Goal: Information Seeking & Learning: Learn about a topic

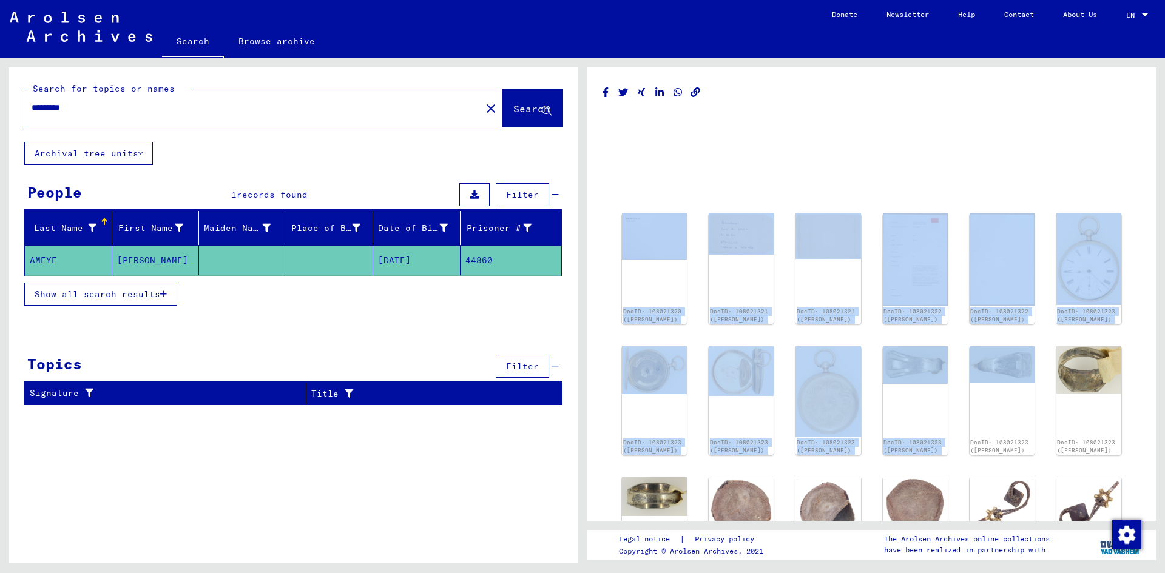
drag, startPoint x: 961, startPoint y: 413, endPoint x: 867, endPoint y: 115, distance: 312.6
click at [854, 114] on div "DocID: 108021320 ([PERSON_NAME]) DocID: 108021321 ([PERSON_NAME]) DocID: 108021…" at bounding box center [872, 340] width 538 height 515
click at [870, 118] on h1 at bounding box center [872, 128] width 538 height 33
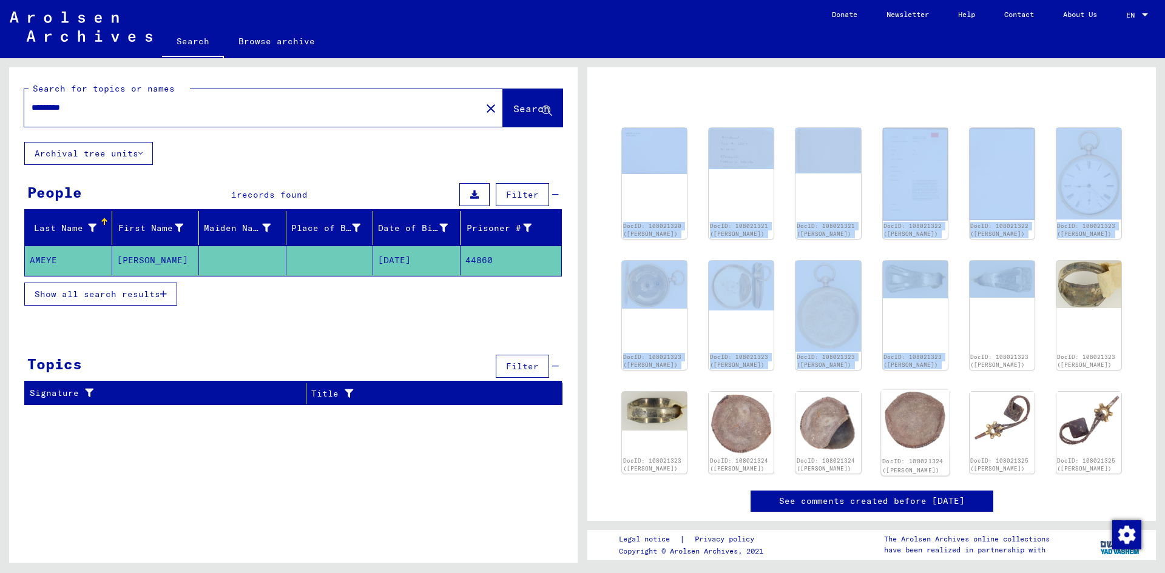
scroll to position [86, 0]
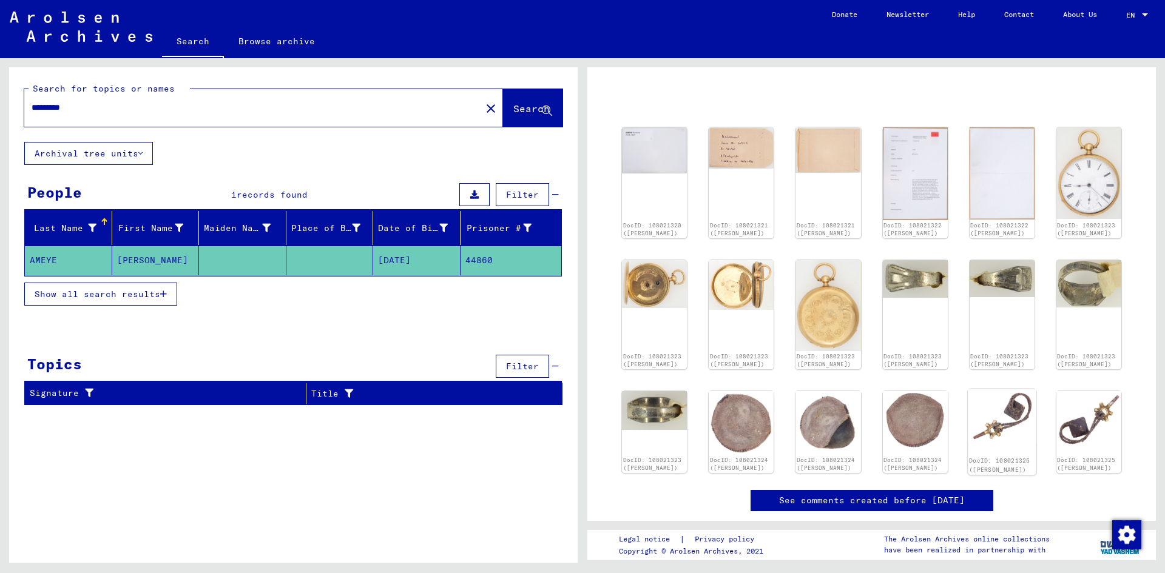
click at [989, 443] on div "DocID: 108021325 ([PERSON_NAME])" at bounding box center [1002, 433] width 69 height 86
click at [996, 413] on img at bounding box center [1002, 417] width 69 height 54
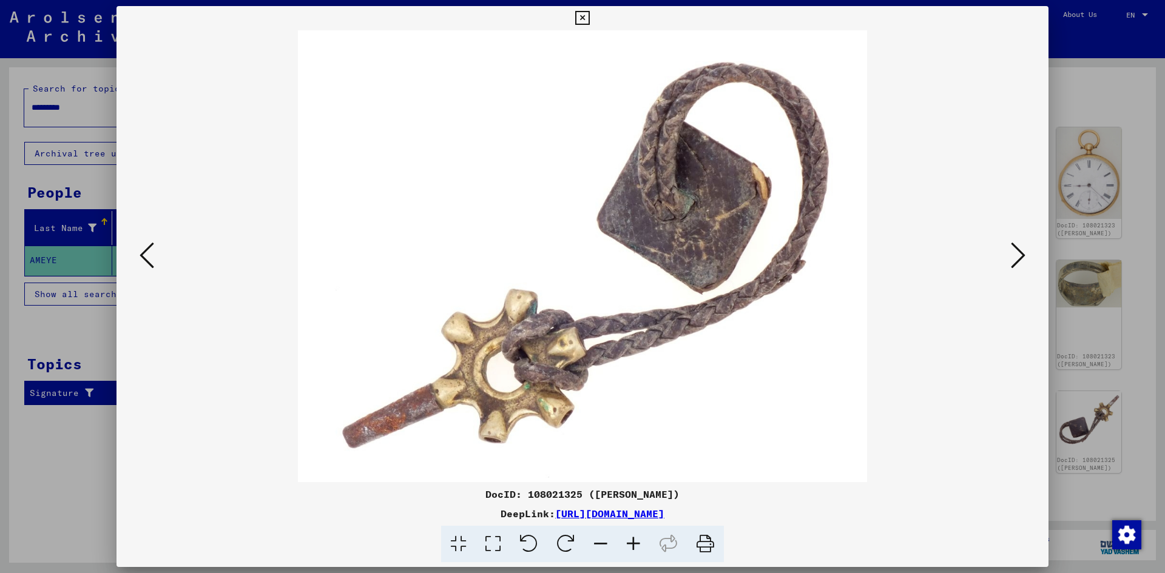
click at [572, 6] on button at bounding box center [582, 18] width 21 height 24
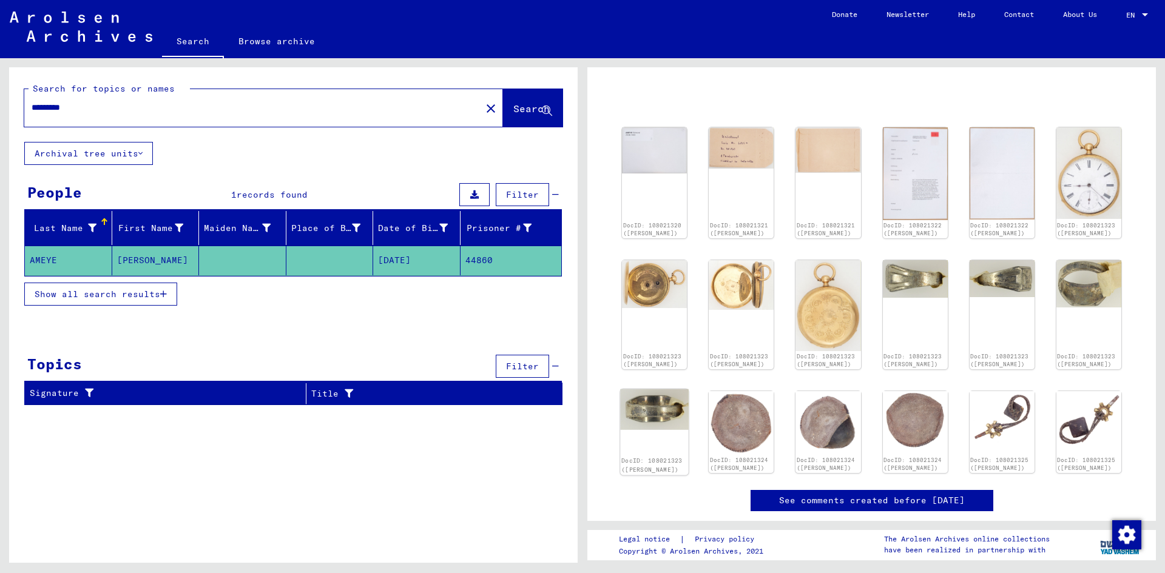
click at [661, 427] on div "DocID: 108021323 ([PERSON_NAME])" at bounding box center [654, 433] width 69 height 86
click at [657, 426] on div "DocID: 108021323 ([PERSON_NAME])" at bounding box center [654, 433] width 69 height 86
click at [652, 409] on img at bounding box center [654, 410] width 69 height 41
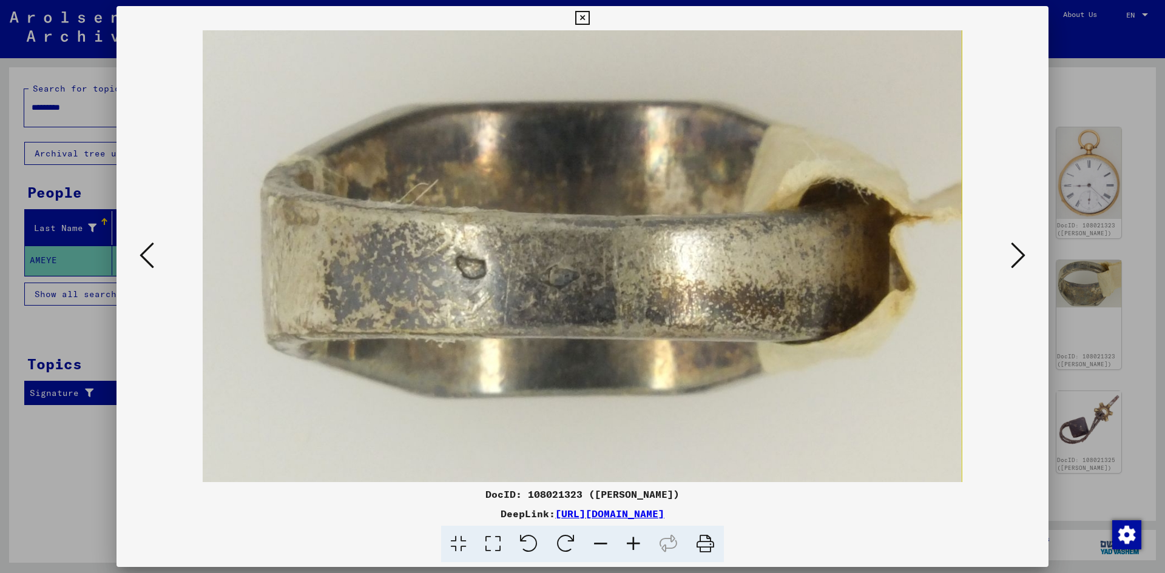
click at [577, 19] on icon at bounding box center [582, 18] width 14 height 15
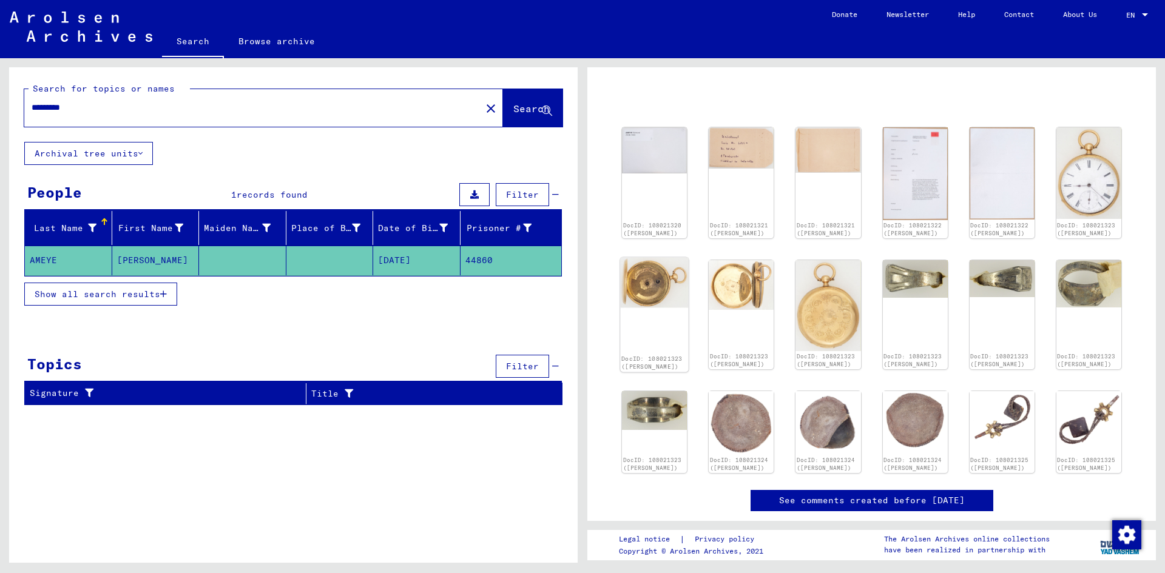
click at [651, 301] on img at bounding box center [654, 283] width 69 height 50
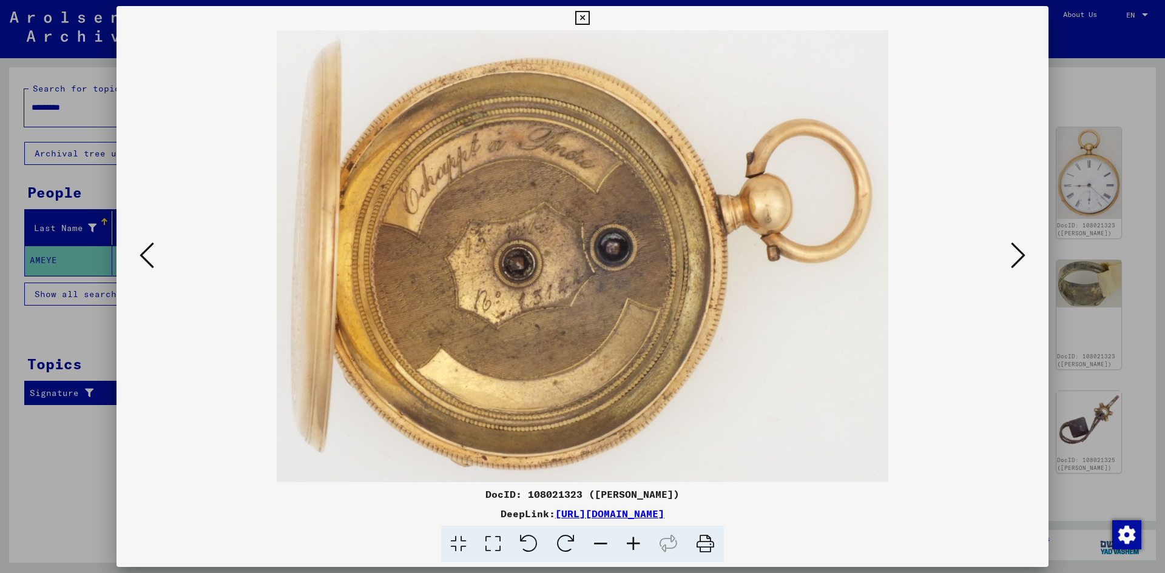
click at [573, 14] on button at bounding box center [582, 18] width 21 height 24
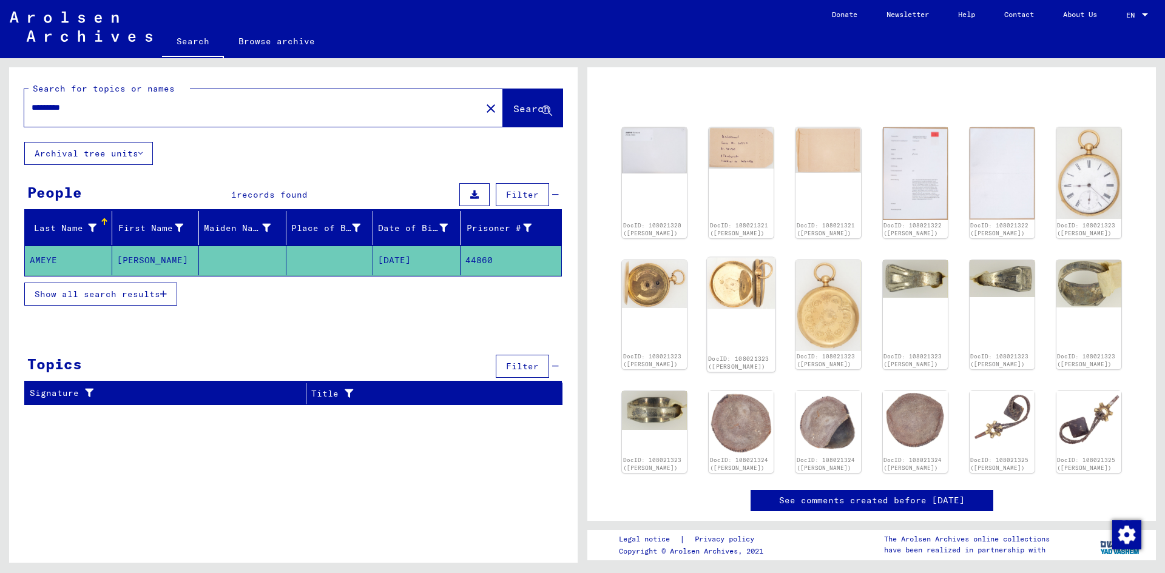
click at [742, 299] on img at bounding box center [741, 284] width 69 height 52
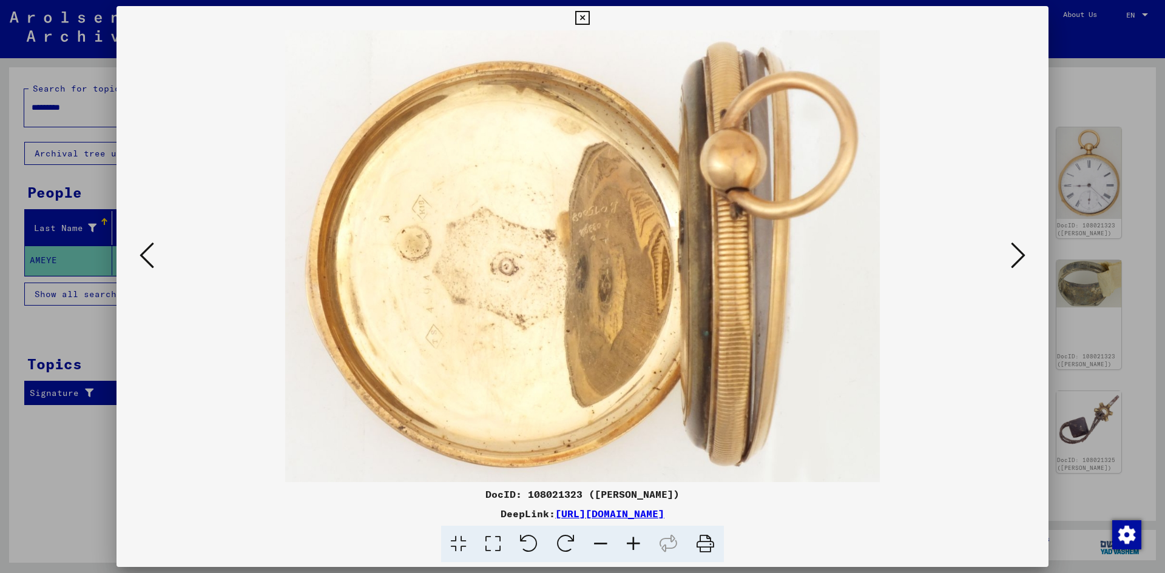
click at [581, 20] on icon at bounding box center [582, 18] width 14 height 15
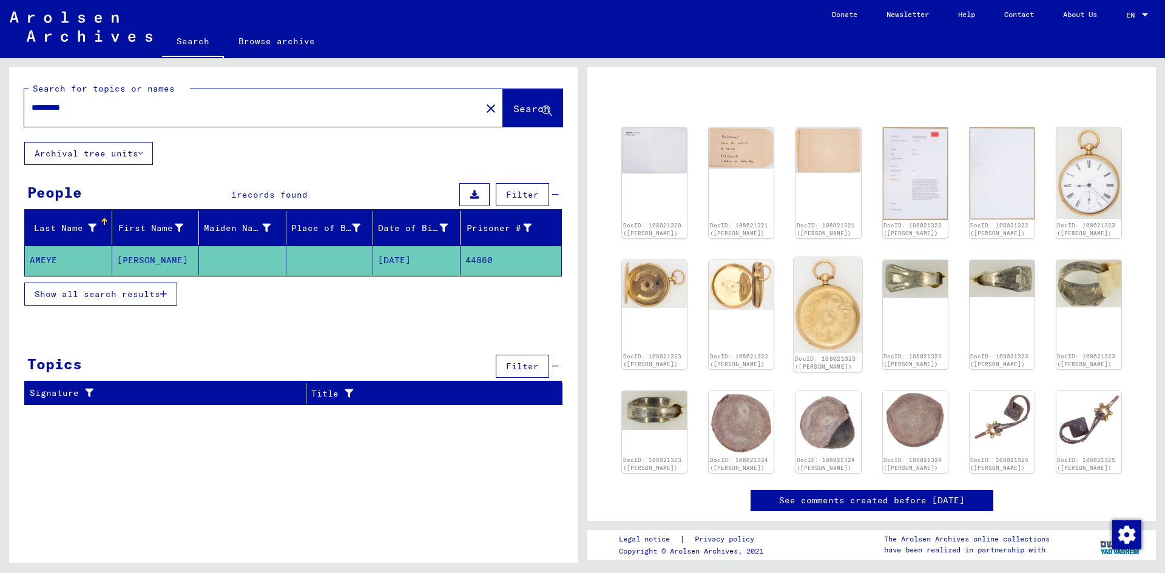
click at [803, 303] on img at bounding box center [828, 305] width 69 height 95
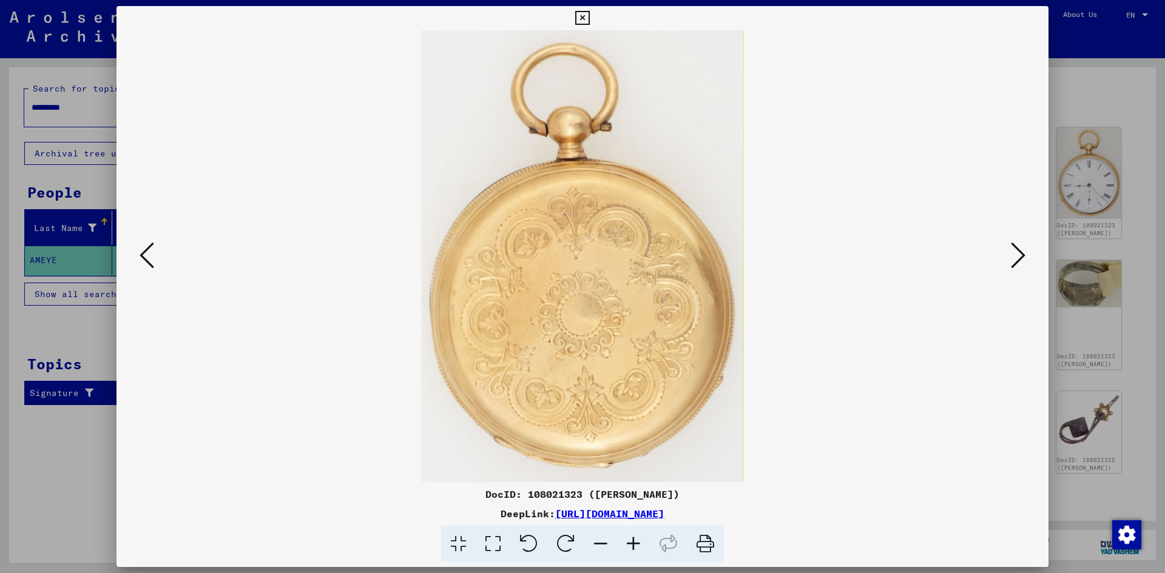
click at [585, 20] on icon at bounding box center [582, 18] width 14 height 15
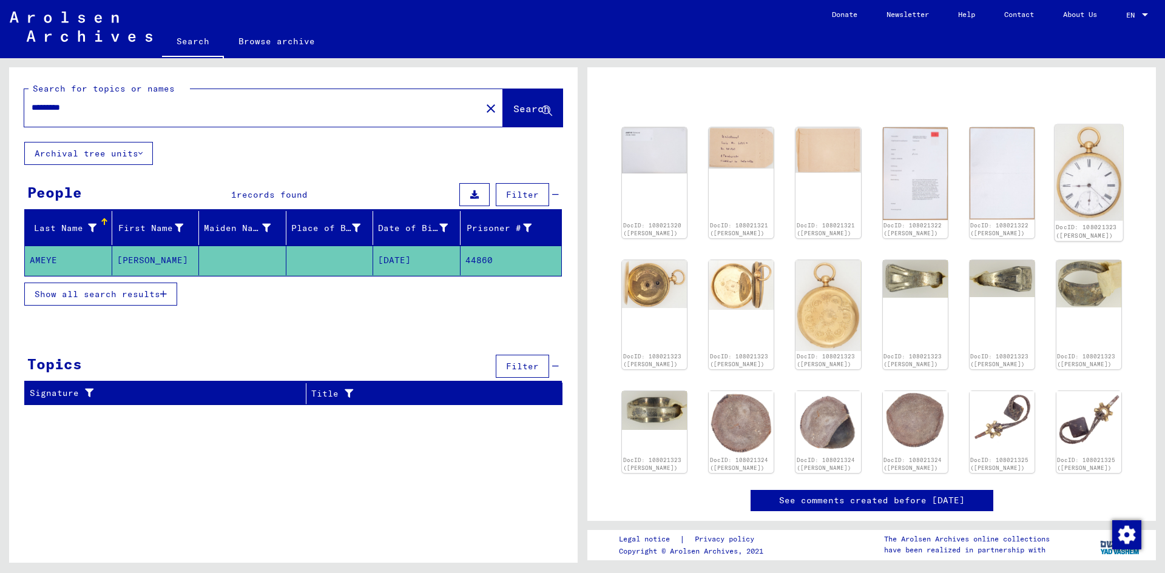
click at [1055, 183] on img at bounding box center [1089, 173] width 69 height 96
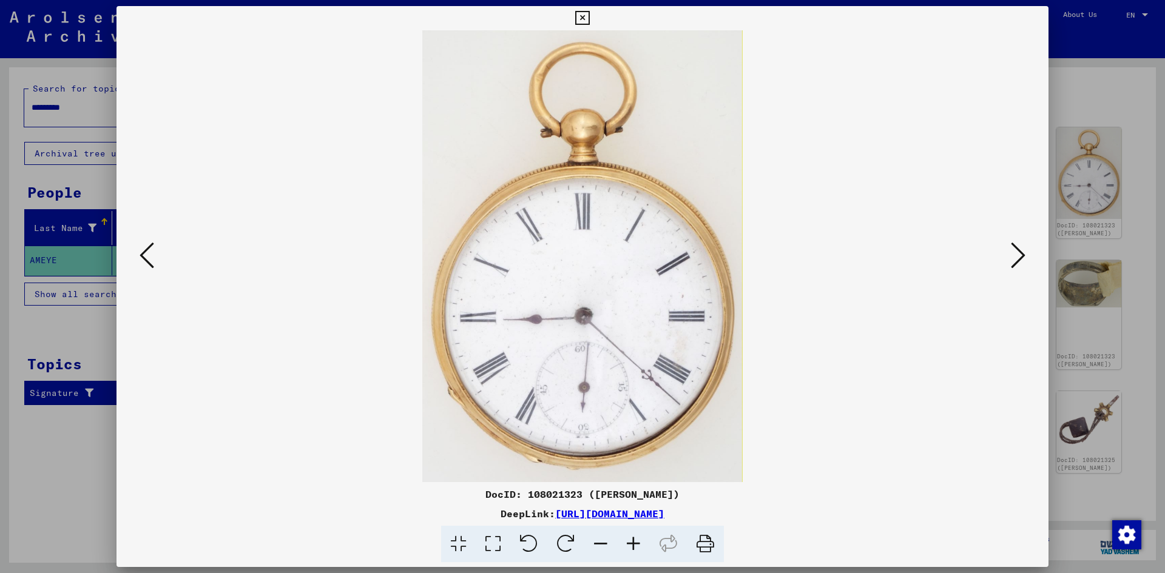
click at [575, 18] on button at bounding box center [582, 18] width 21 height 24
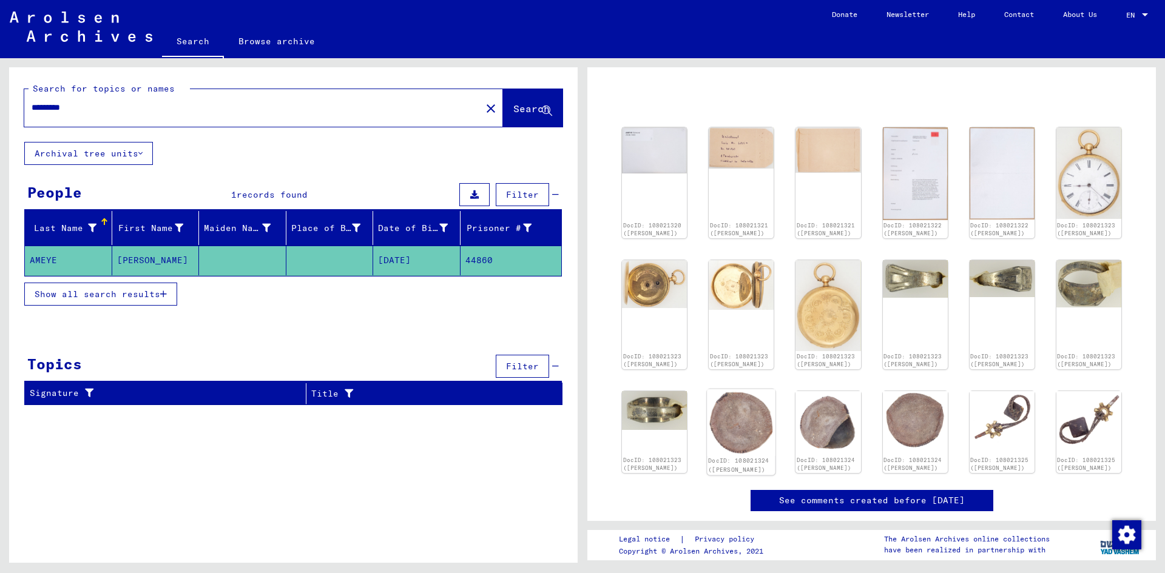
click at [742, 429] on img at bounding box center [741, 423] width 69 height 67
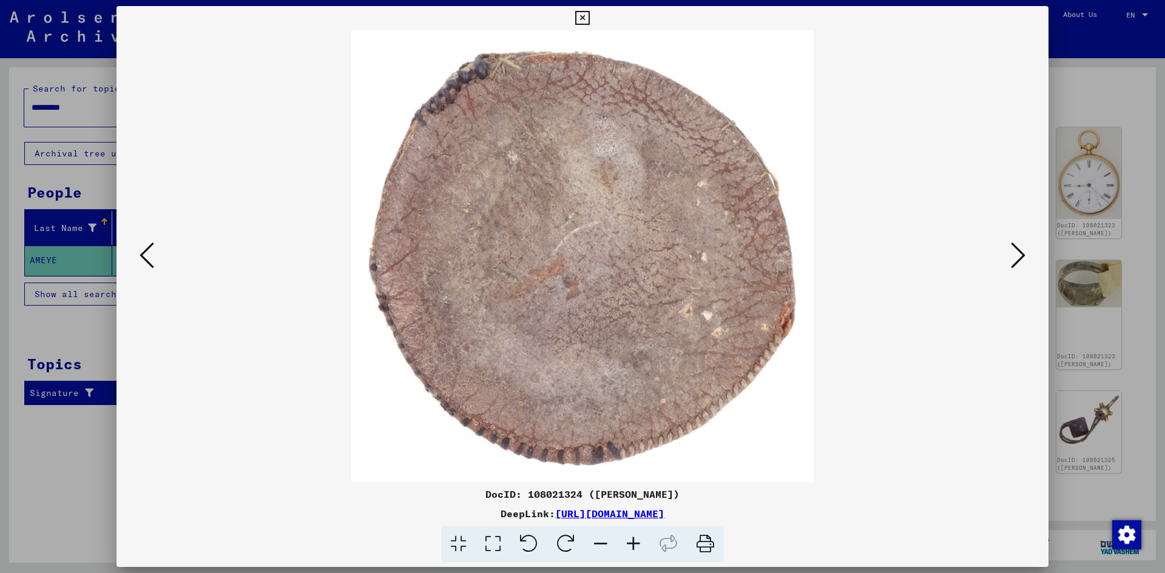
click at [583, 17] on icon at bounding box center [582, 18] width 14 height 15
